Goal: Find specific page/section: Find specific page/section

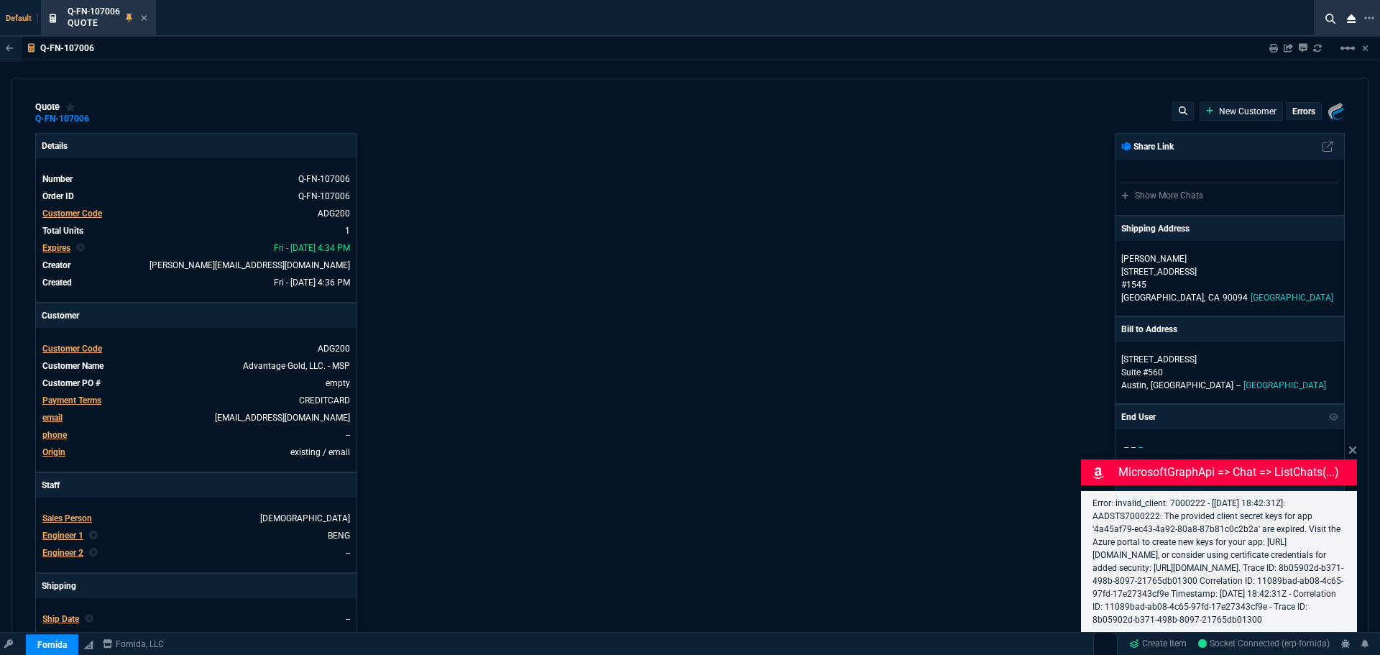
type input "0"
click at [1366, 11] on div at bounding box center [1367, 18] width 13 height 17
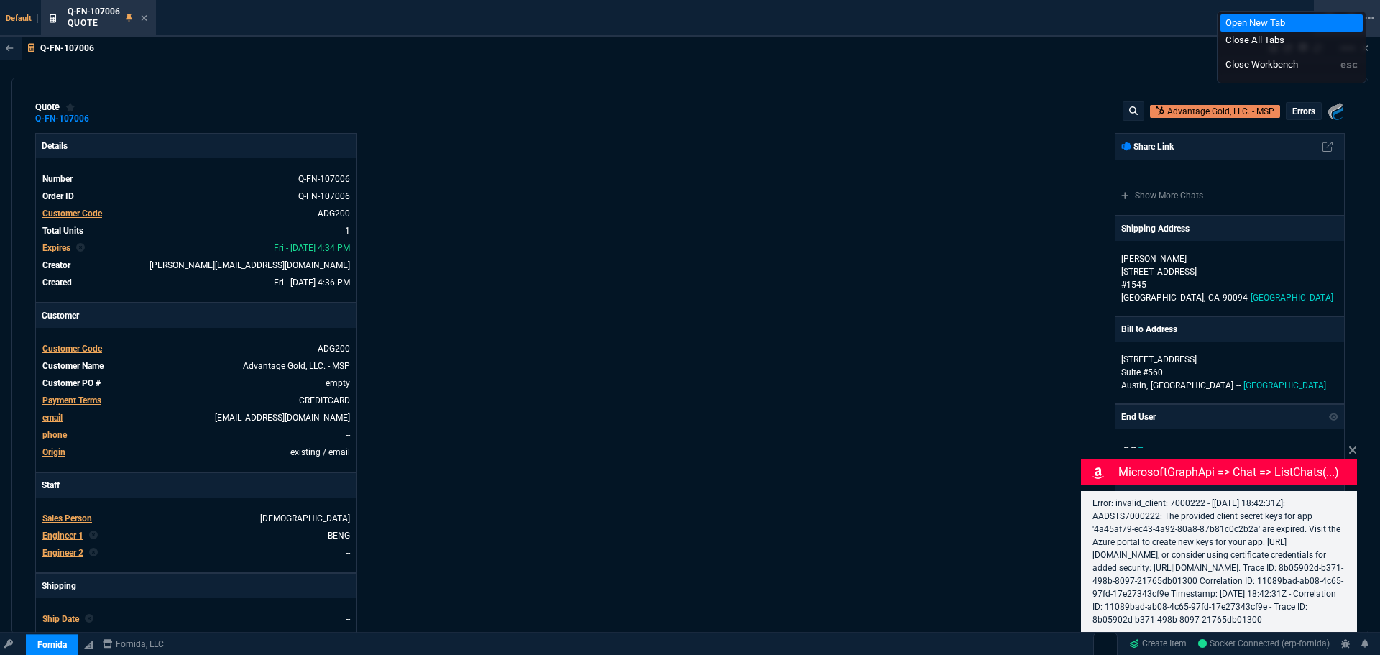
click at [1281, 22] on li "Open New Tab" at bounding box center [1291, 22] width 142 height 17
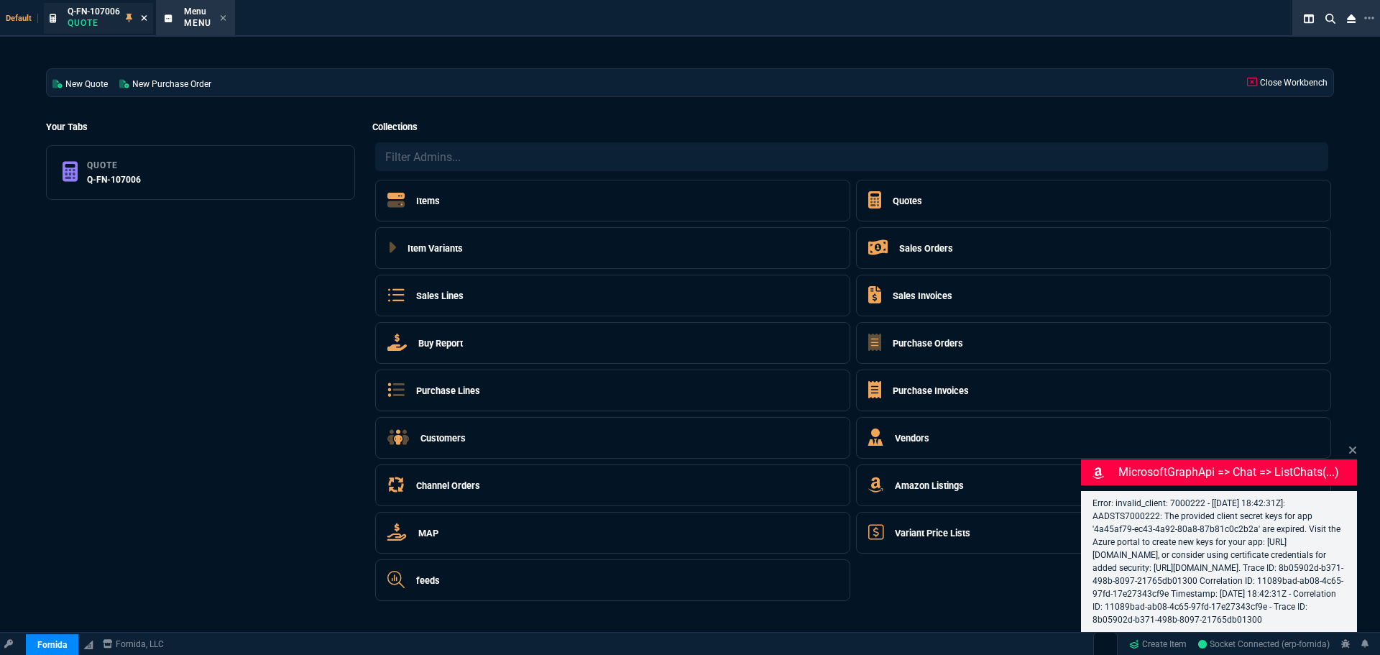
click at [147, 22] on icon at bounding box center [144, 18] width 6 height 9
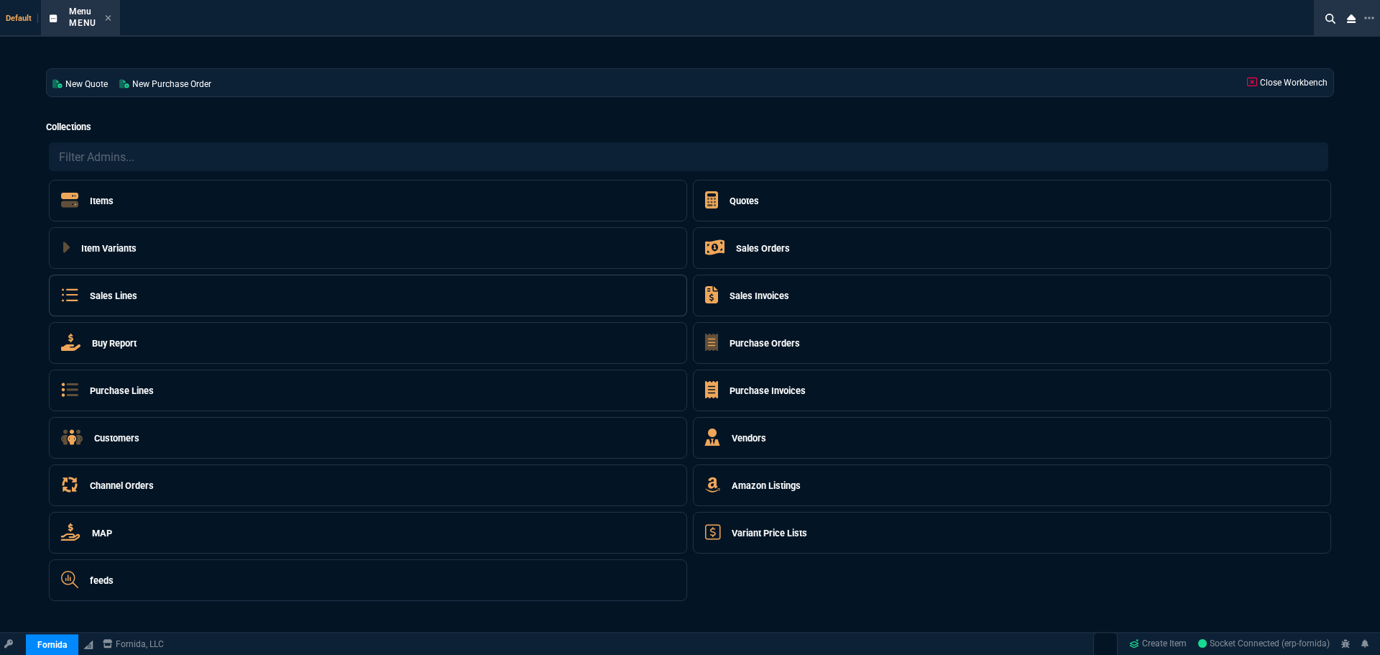
click at [140, 303] on div "Sales Lines Go To Table" at bounding box center [368, 296] width 638 height 42
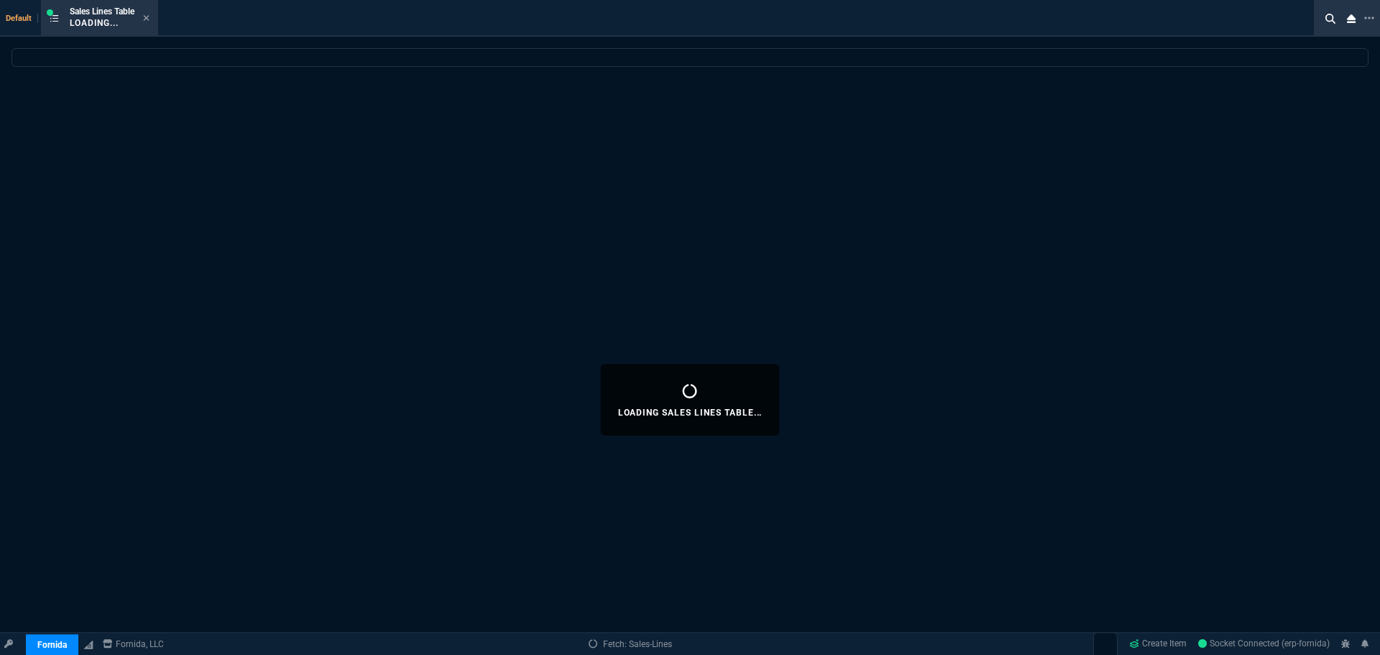
select select
